Goal: Task Accomplishment & Management: Use online tool/utility

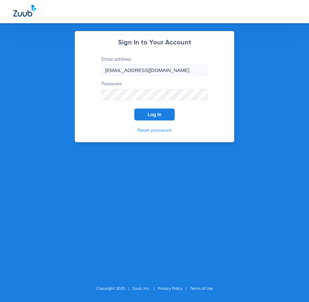
click at [139, 113] on button "Log In" at bounding box center [154, 114] width 40 height 12
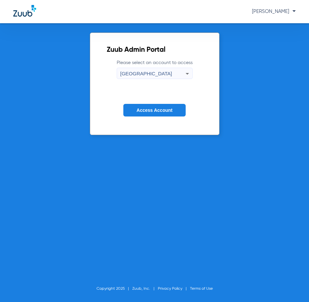
click at [134, 112] on button "Access Account" at bounding box center [154, 110] width 62 height 13
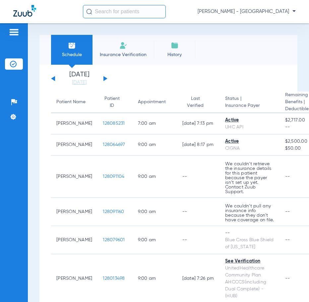
click at [114, 17] on input "text" at bounding box center [124, 11] width 83 height 13
type input "B"
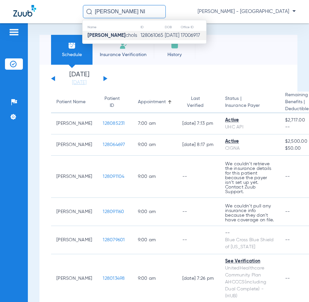
type input "[PERSON_NAME] NI"
click at [140, 32] on td "128061065" at bounding box center [152, 35] width 24 height 9
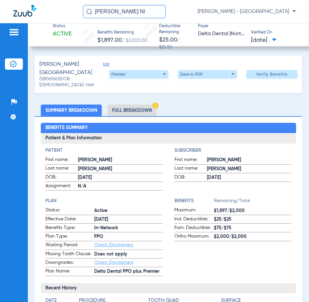
drag, startPoint x: 135, startPoint y: 13, endPoint x: 54, endPoint y: 12, distance: 81.2
click at [66, 12] on div "[PERSON_NAME] NI [PERSON_NAME] - [GEOGRAPHIC_DATA]" at bounding box center [154, 11] width 309 height 23
type input "\"
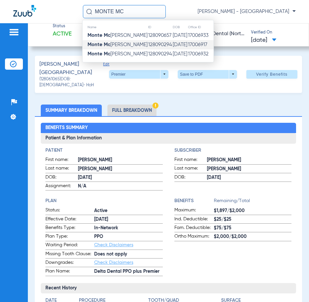
type input "MONTE MC"
click at [172, 45] on td "[DATE]" at bounding box center [179, 44] width 15 height 9
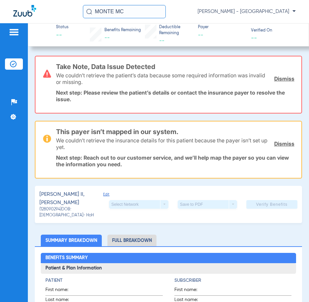
click at [155, 11] on input "MONTE MC" at bounding box center [124, 11] width 83 height 13
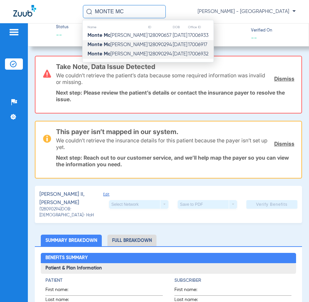
click at [148, 57] on td "128090294" at bounding box center [160, 53] width 25 height 9
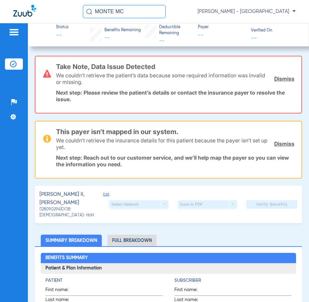
drag, startPoint x: 102, startPoint y: 14, endPoint x: 1, endPoint y: 10, distance: 101.5
click at [4, 11] on div "MONTE MC [PERSON_NAME] - [GEOGRAPHIC_DATA]" at bounding box center [154, 11] width 309 height 23
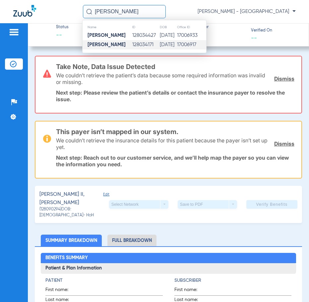
type input "[PERSON_NAME]"
click at [159, 44] on td "[DATE]" at bounding box center [167, 44] width 17 height 9
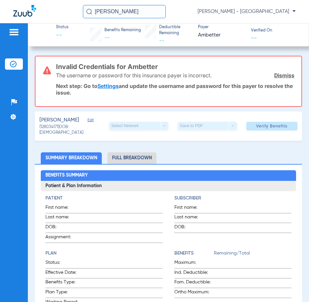
drag, startPoint x: 149, startPoint y: 8, endPoint x: -49, endPoint y: -22, distance: 200.2
click at [0, 0] on html "[PERSON_NAME] [PERSON_NAME] - South Tucson Patients Insurance Verification Setu…" at bounding box center [154, 151] width 309 height 302
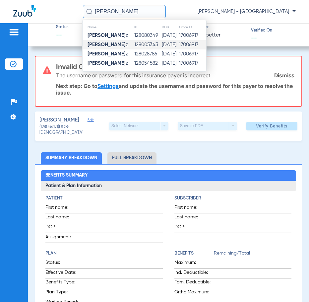
type input "[PERSON_NAME]"
drag, startPoint x: 139, startPoint y: 49, endPoint x: 142, endPoint y: 52, distance: 4.5
click at [142, 52] on tbody "[PERSON_NAME] z 128080349 [DATE] 17006917 [PERSON_NAME] z 128005343 [DATE] 1700…" at bounding box center [145, 49] width 124 height 37
click at [142, 52] on td "128028786" at bounding box center [148, 53] width 28 height 9
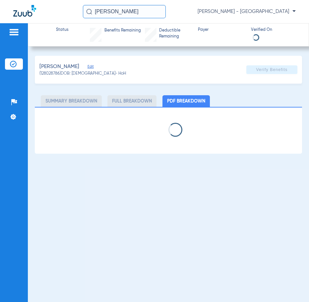
select select "page-width"
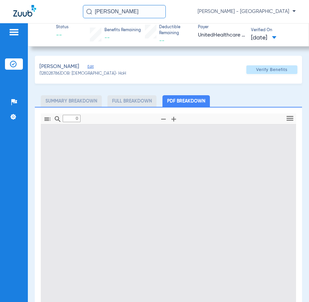
type input "1"
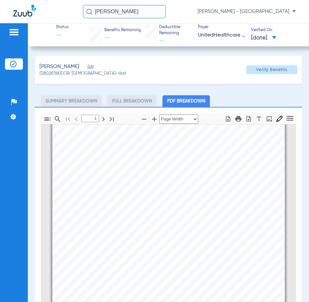
drag, startPoint x: 161, startPoint y: 10, endPoint x: 7, endPoint y: 18, distance: 154.4
click at [7, 18] on div "[PERSON_NAME] [PERSON_NAME] - [GEOGRAPHIC_DATA]" at bounding box center [154, 11] width 309 height 23
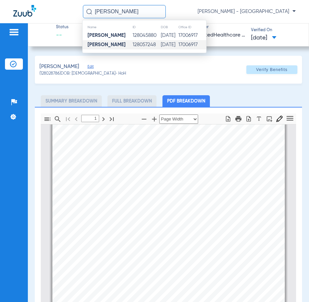
type input "[PERSON_NAME]"
click at [162, 43] on td "[DATE]" at bounding box center [169, 44] width 18 height 9
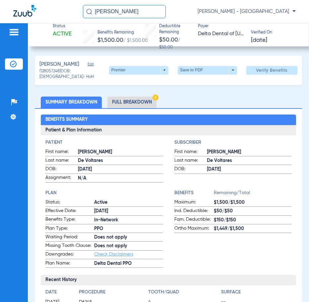
drag, startPoint x: 149, startPoint y: 14, endPoint x: 1, endPoint y: 28, distance: 148.1
click at [32, 28] on app-portal-wrapper "[PERSON_NAME] [PERSON_NAME] - South Tucson Patients Insurance Verification Setu…" at bounding box center [154, 162] width 309 height 325
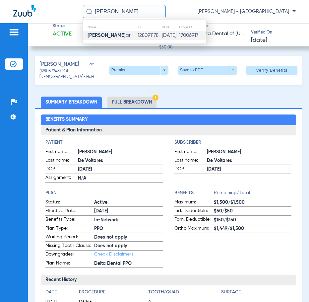
type input "[PERSON_NAME]"
click at [137, 34] on td "128091178" at bounding box center [149, 35] width 24 height 9
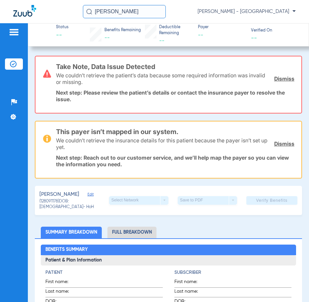
drag, startPoint x: 148, startPoint y: 10, endPoint x: -65, endPoint y: 2, distance: 213.0
click at [0, 2] on html "[PERSON_NAME] [PERSON_NAME] - South Tucson Patients Insurance Verification Setu…" at bounding box center [154, 151] width 309 height 302
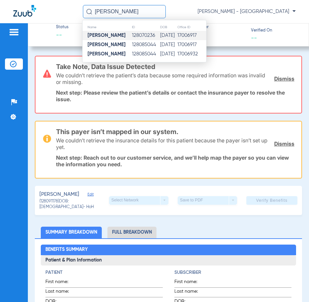
type input "[PERSON_NAME]"
click at [134, 34] on td "128070236" at bounding box center [146, 35] width 28 height 9
